Goal: Find specific page/section: Find specific page/section

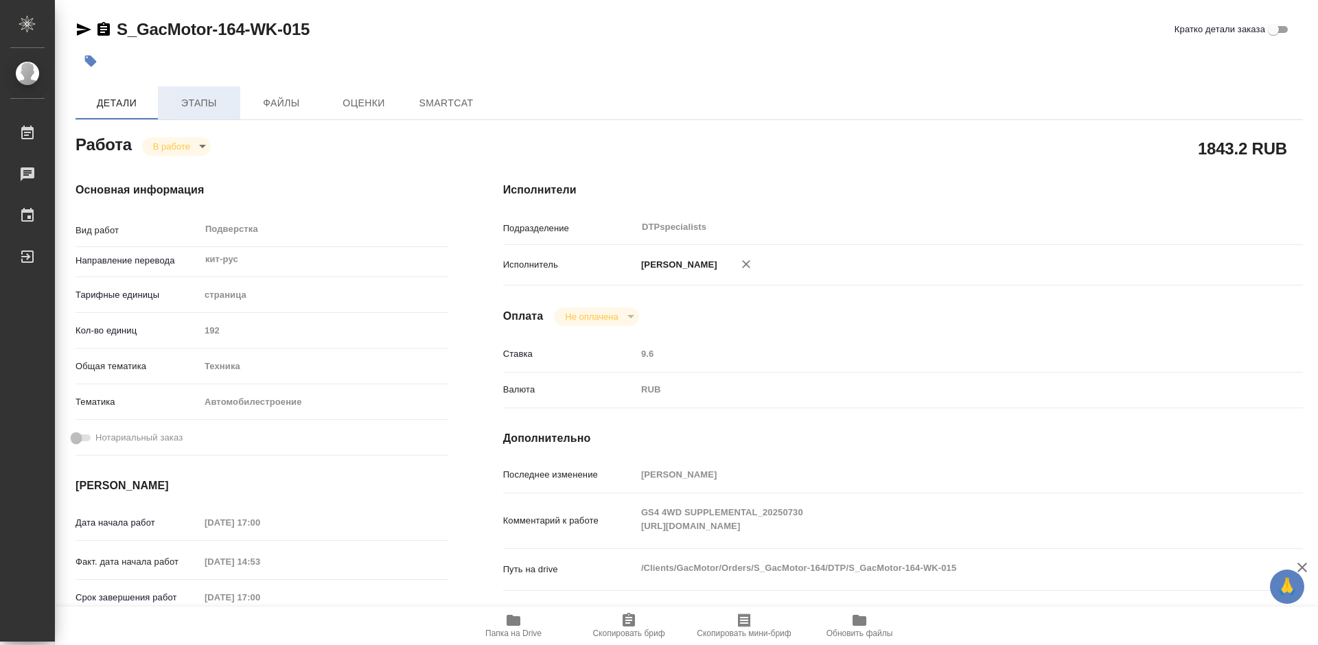
type textarea "x"
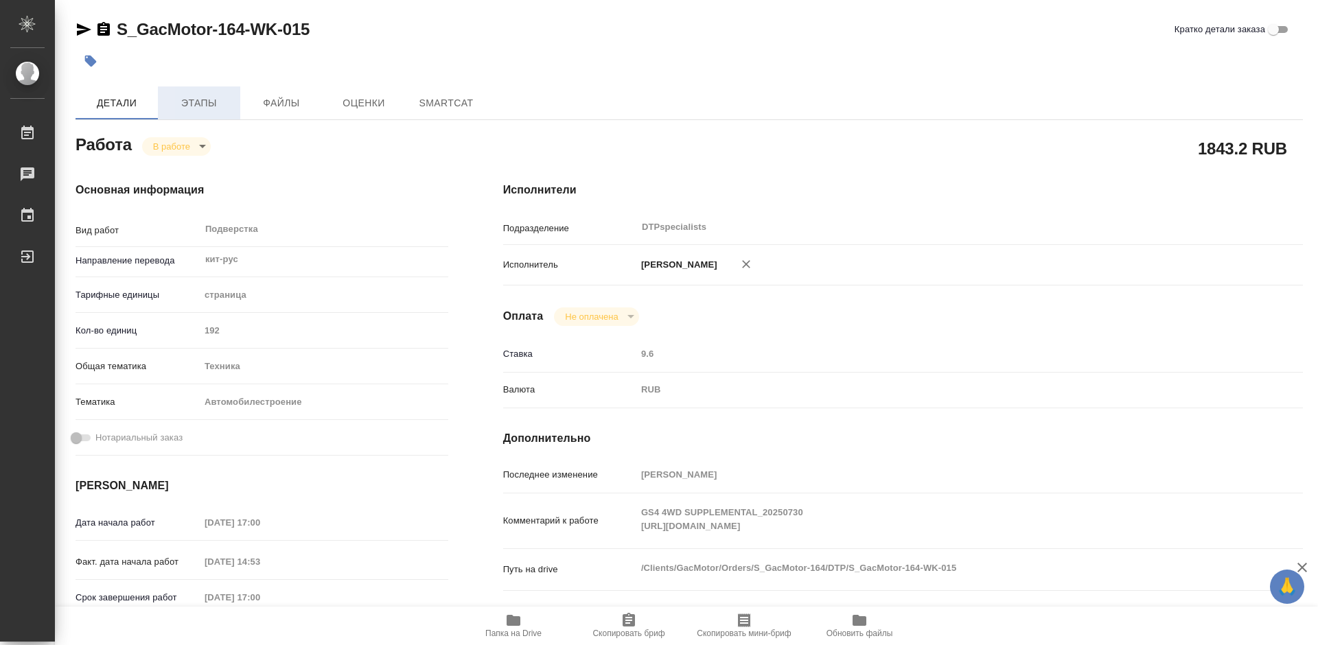
type textarea "x"
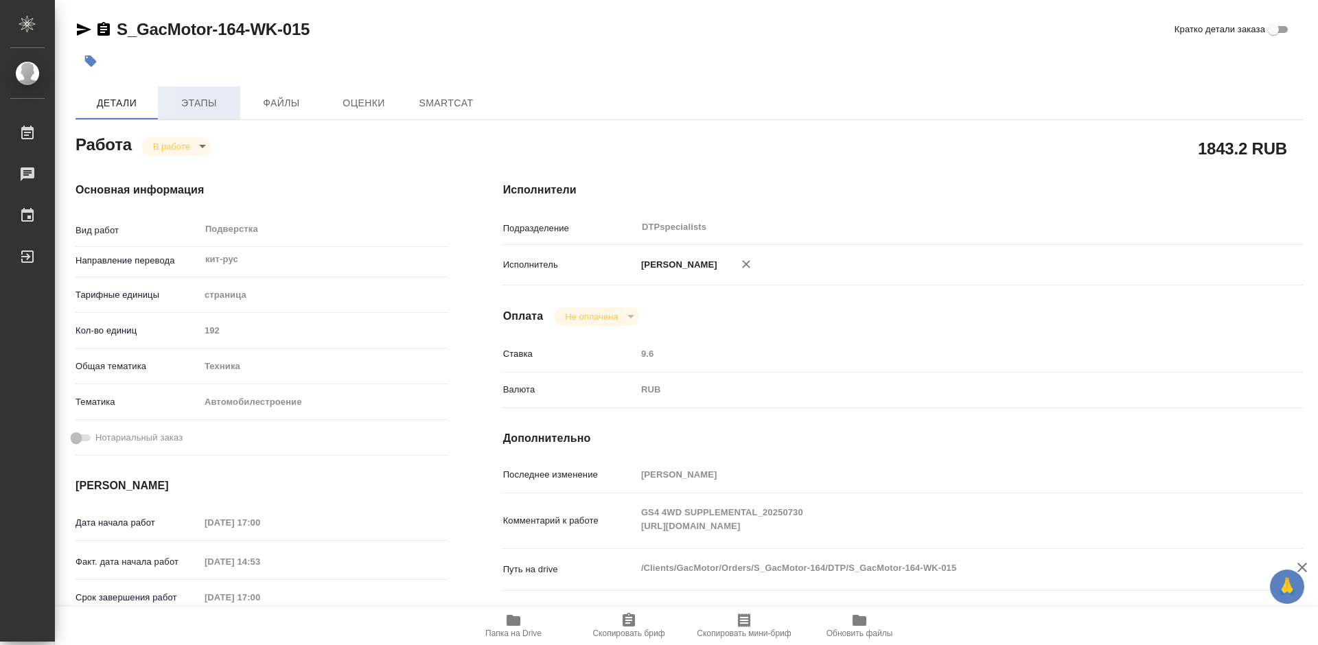
type textarea "x"
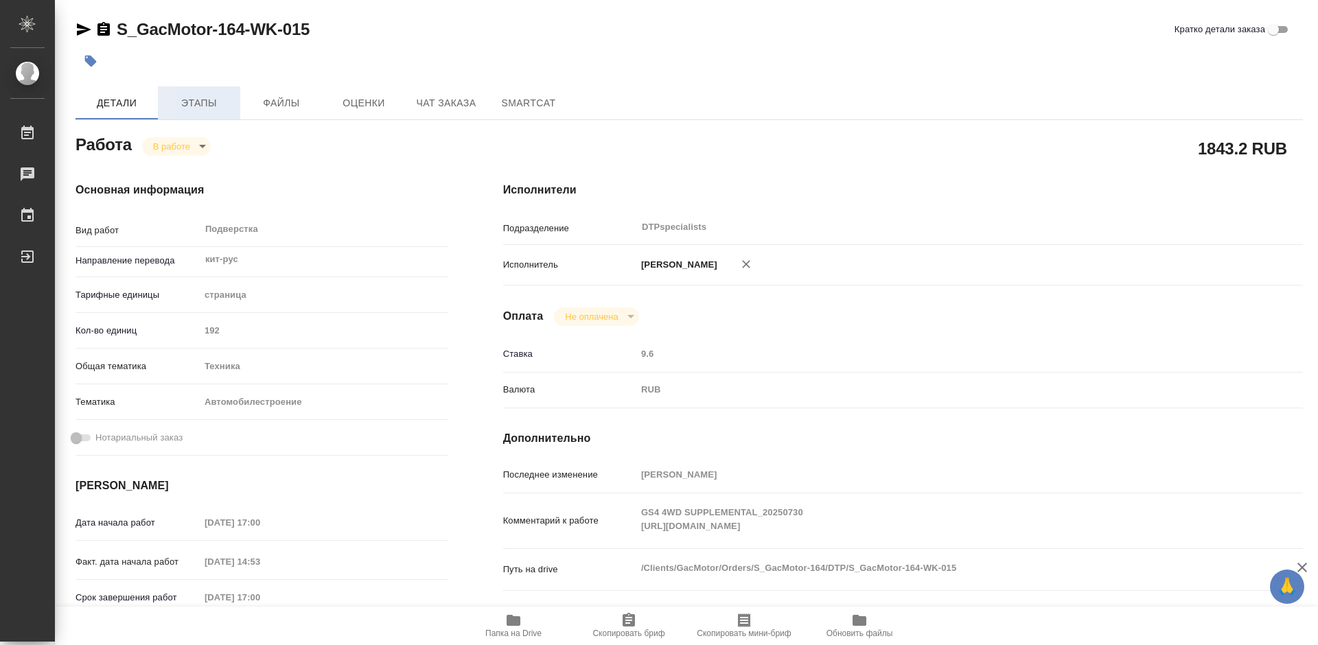
click at [196, 106] on span "Этапы" at bounding box center [199, 103] width 66 height 17
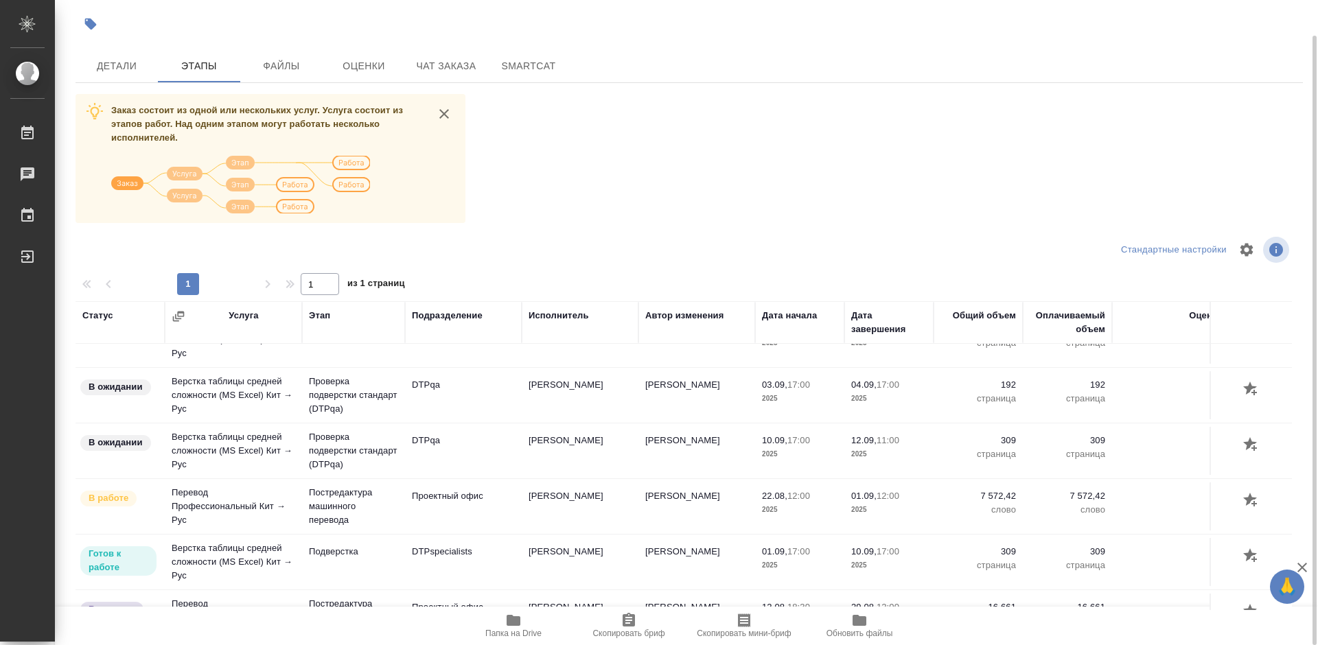
scroll to position [412, 0]
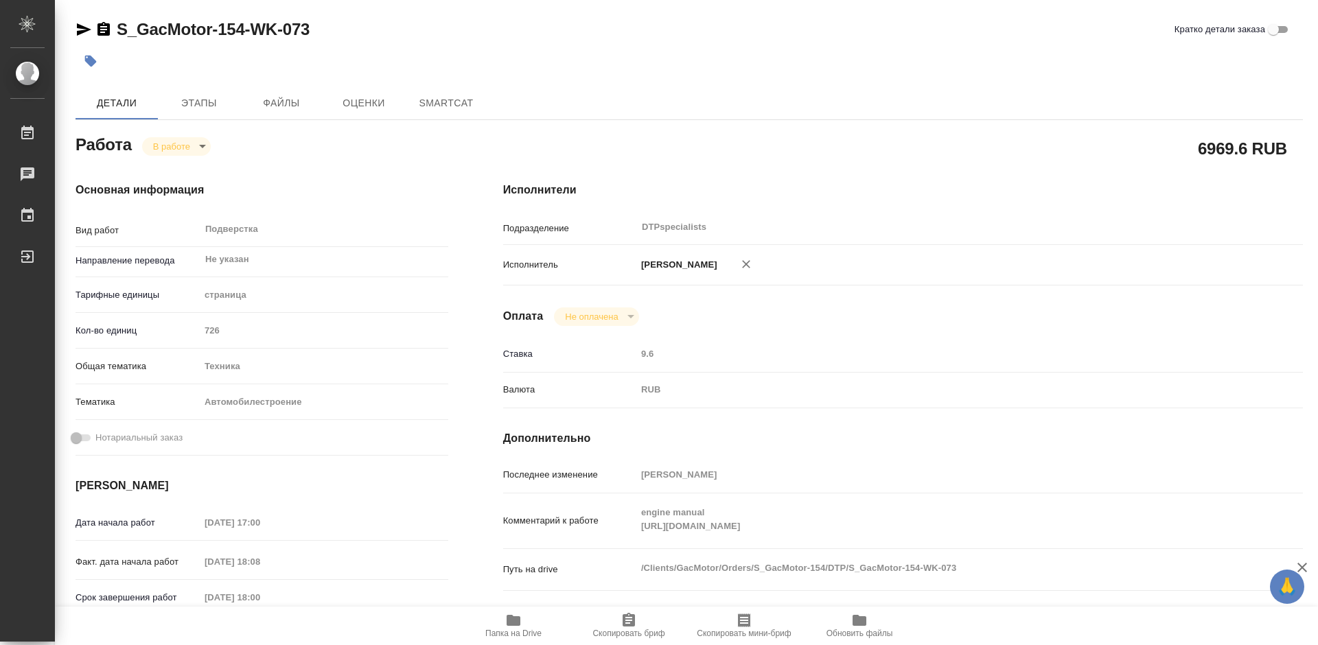
type textarea "x"
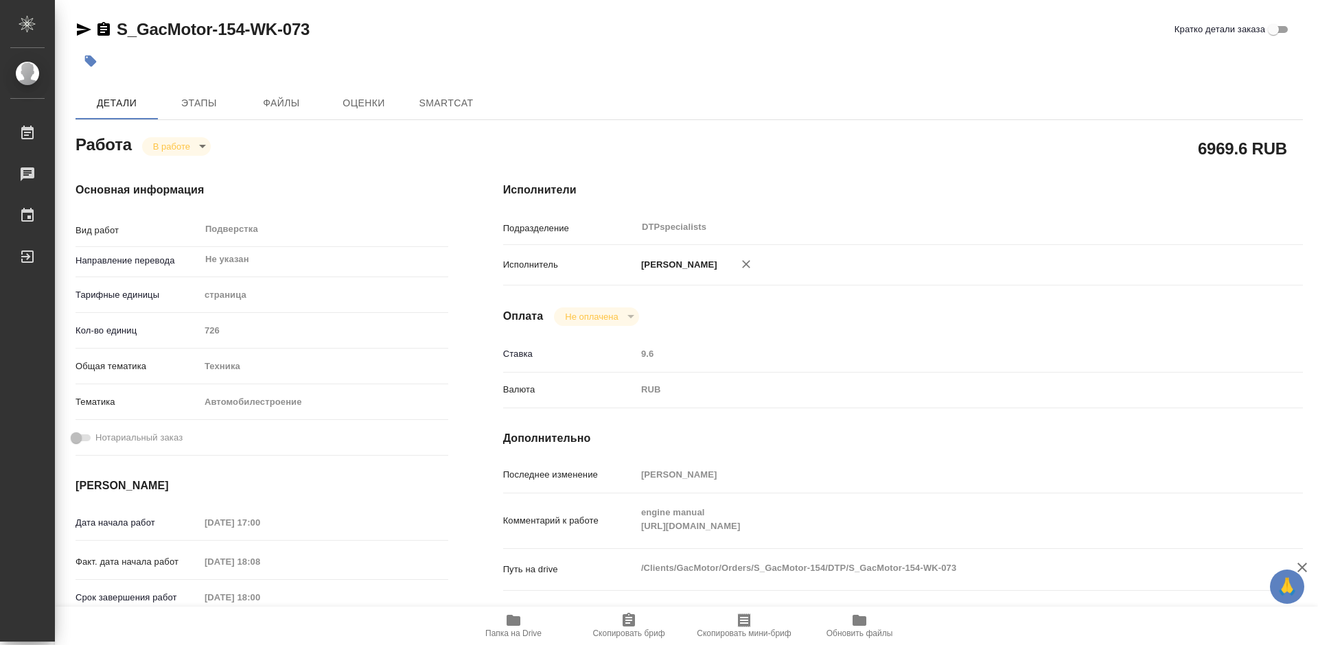
type textarea "x"
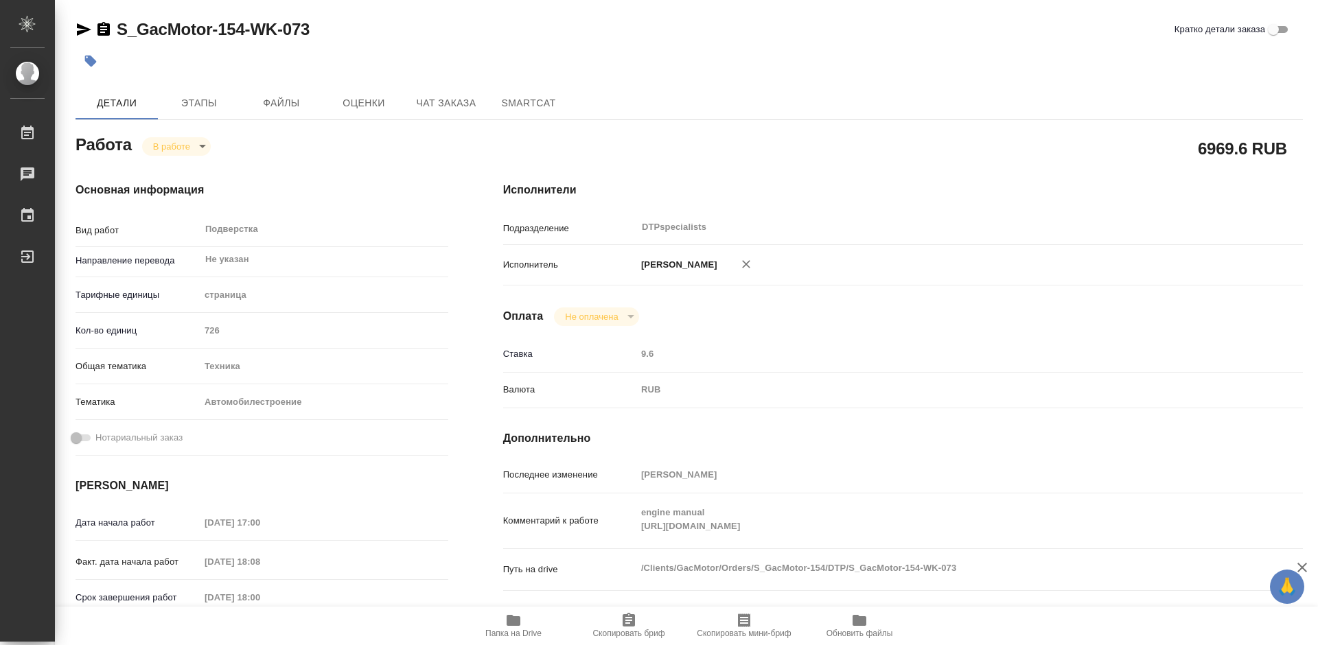
type textarea "x"
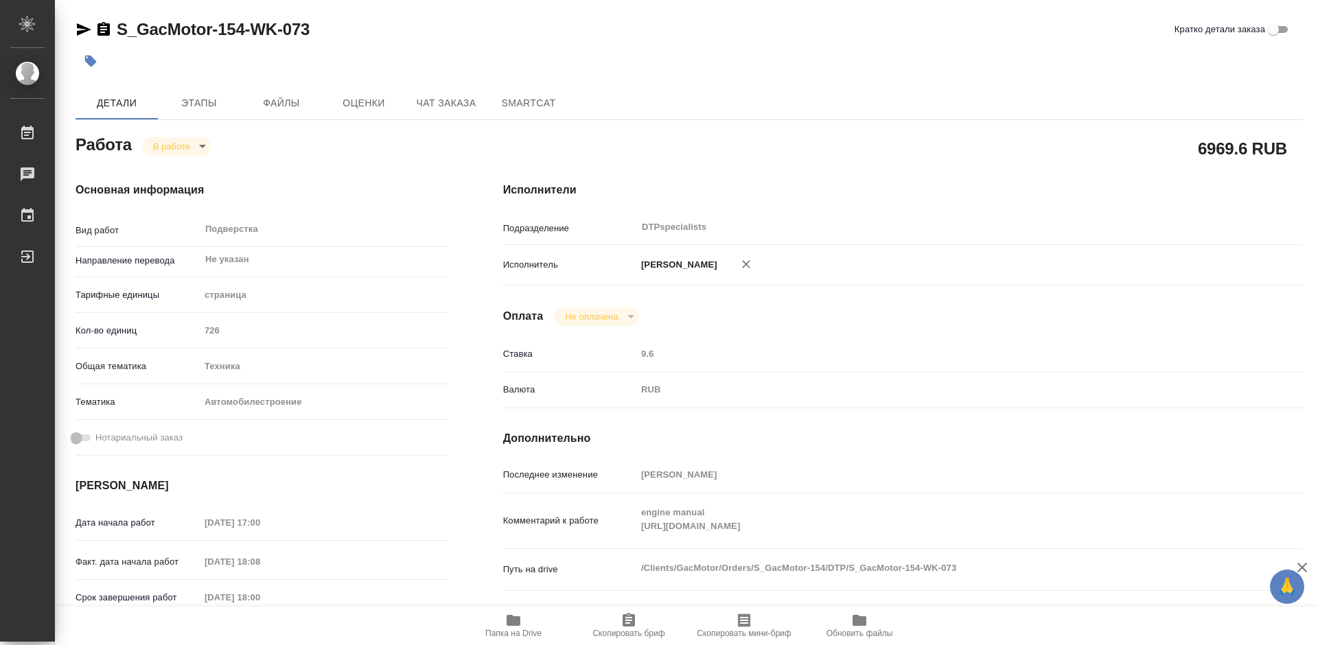
type textarea "x"
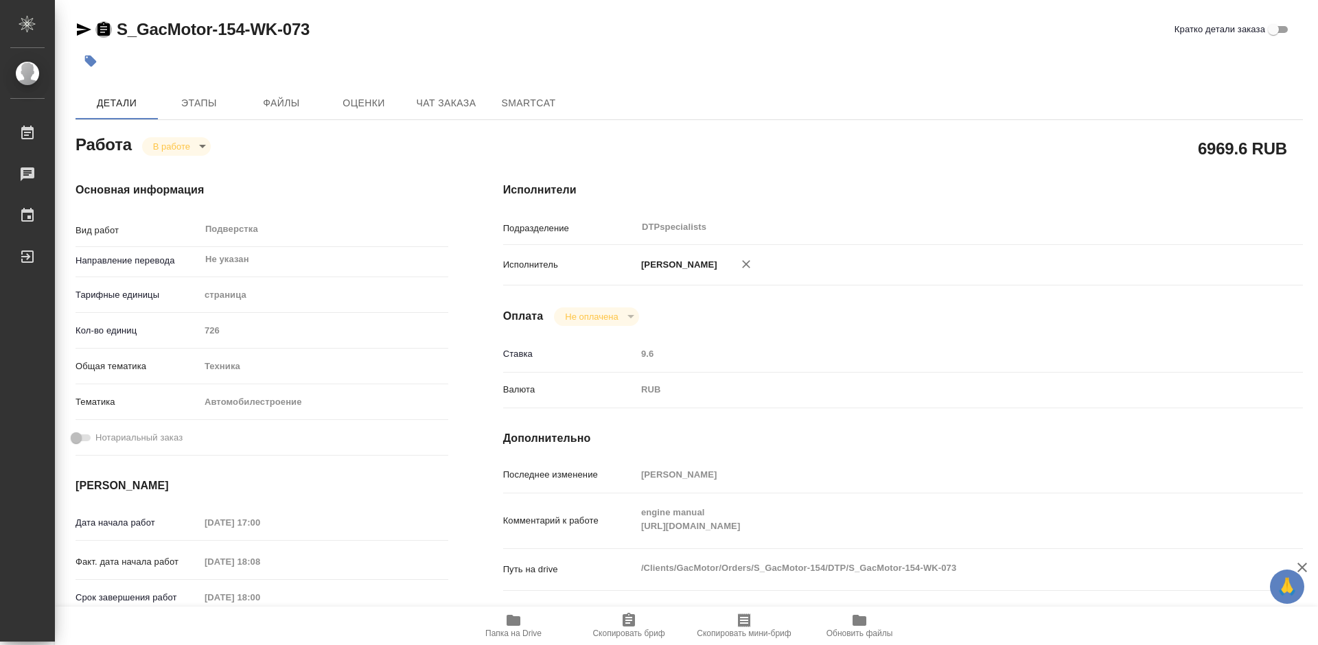
click at [104, 32] on icon "button" at bounding box center [103, 29] width 12 height 14
